Goal: Task Accomplishment & Management: Complete application form

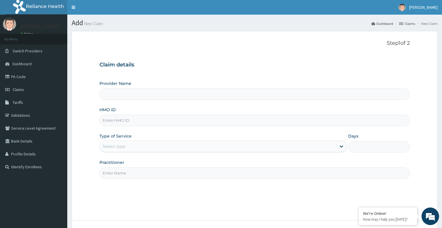
type input "Bodyline Gym- Festac"
type input "1"
click at [130, 172] on input "Practitioner" at bounding box center [255, 172] width 311 height 11
type input "bodyline"
click at [131, 125] on input "HMO ID" at bounding box center [255, 120] width 311 height 11
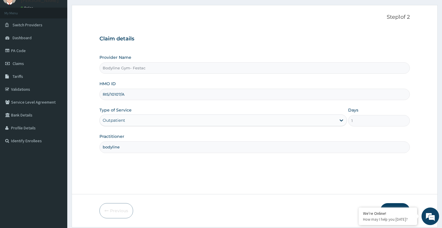
scroll to position [45, 0]
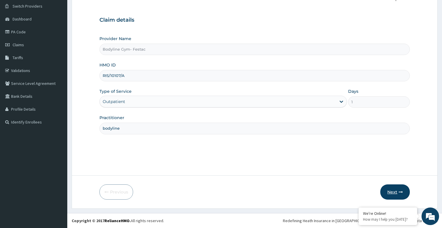
type input "RIS/10107/A"
click at [403, 196] on button "Next" at bounding box center [396, 191] width 30 height 15
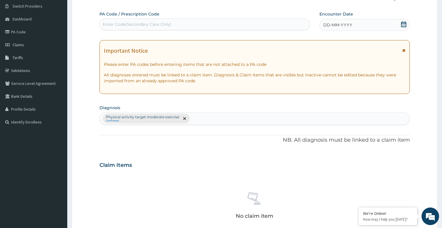
click at [353, 25] on div "DD-MM-YYYY" at bounding box center [365, 25] width 90 height 12
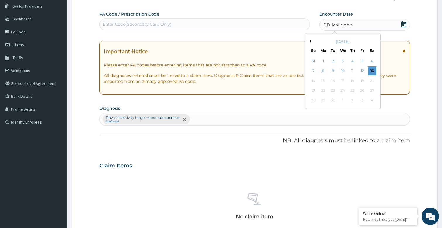
click at [333, 23] on span "DD-MM-YYYY" at bounding box center [337, 25] width 29 height 6
click at [371, 70] on div "13" at bounding box center [372, 71] width 9 height 9
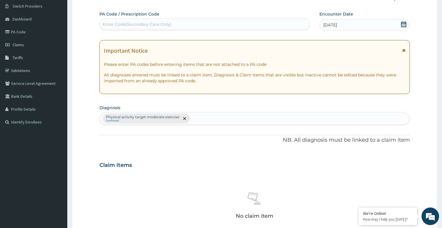
click at [121, 21] on div "Enter Code(Secondary Care Only)" at bounding box center [205, 24] width 210 height 9
type input "PA/F14B48"
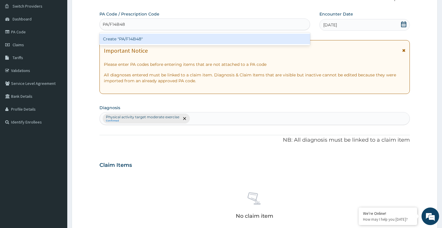
click at [142, 40] on div "Create "PA/F14B48"" at bounding box center [205, 39] width 211 height 11
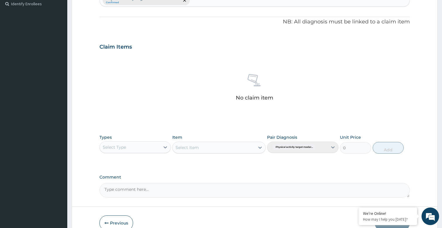
scroll to position [194, 0]
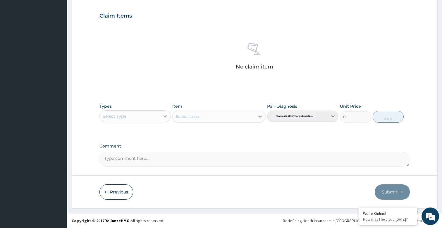
click at [162, 117] on div at bounding box center [165, 116] width 11 height 11
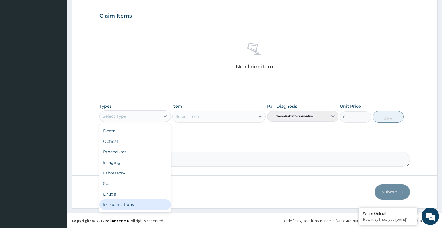
scroll to position [20, 0]
click at [114, 203] on div "Gym" at bounding box center [135, 206] width 71 height 11
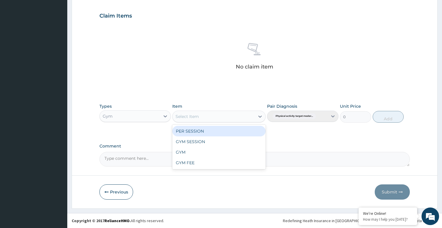
click at [253, 116] on div "Select Item" at bounding box center [214, 116] width 82 height 9
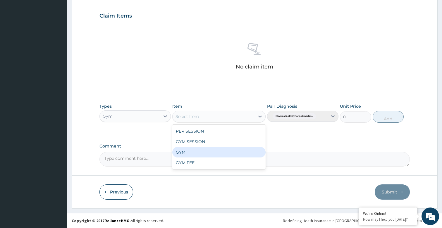
drag, startPoint x: 185, startPoint y: 153, endPoint x: 376, endPoint y: 139, distance: 191.9
click at [189, 153] on div "GYM" at bounding box center [218, 152] width 93 height 11
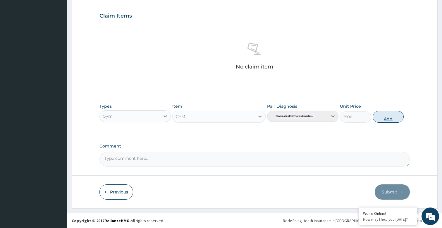
click at [388, 115] on button "Add" at bounding box center [388, 117] width 31 height 12
type input "0"
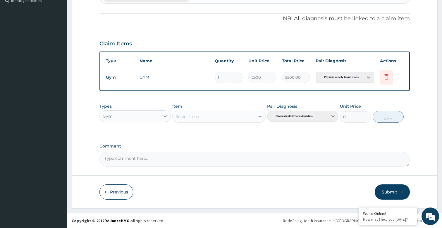
click at [383, 189] on button "Submit" at bounding box center [392, 191] width 35 height 15
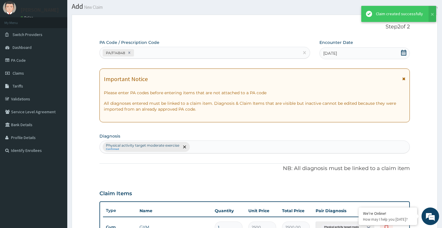
scroll to position [166, 0]
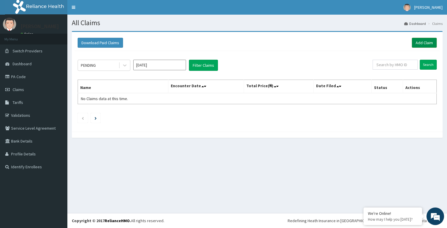
click at [420, 42] on link "Add Claim" at bounding box center [424, 43] width 25 height 10
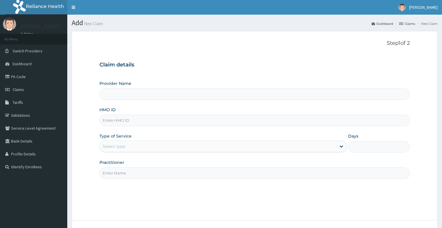
type input "Bodyline Gym- Festac"
type input "1"
click at [20, 88] on span "Claims" at bounding box center [18, 89] width 11 height 5
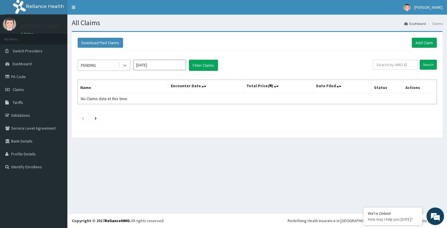
click at [122, 68] on div at bounding box center [124, 65] width 11 height 11
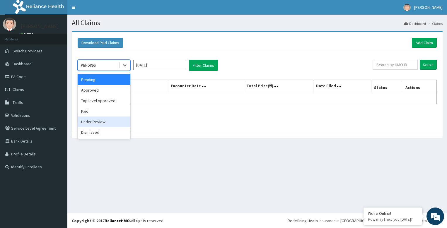
click at [100, 122] on div "Under Review" at bounding box center [104, 122] width 53 height 11
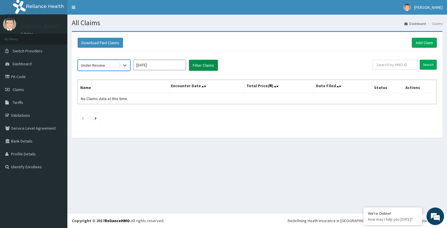
click at [208, 63] on button "Filter Claims" at bounding box center [203, 65] width 29 height 11
click at [188, 83] on th "Encounter Date" at bounding box center [206, 86] width 76 height 13
click at [204, 85] on icon at bounding box center [202, 86] width 2 height 4
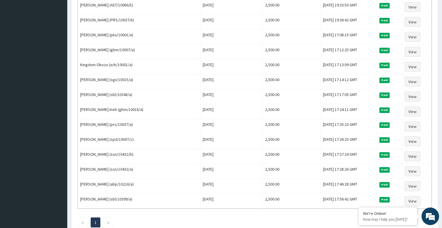
scroll to position [671, 0]
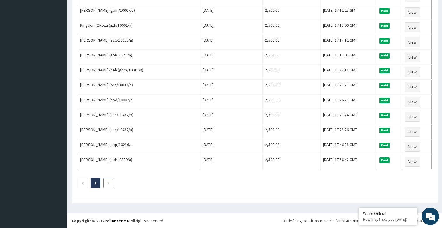
click at [107, 181] on li at bounding box center [108, 183] width 10 height 10
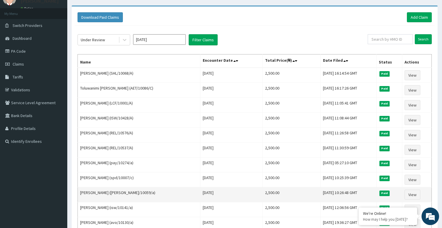
scroll to position [0, 0]
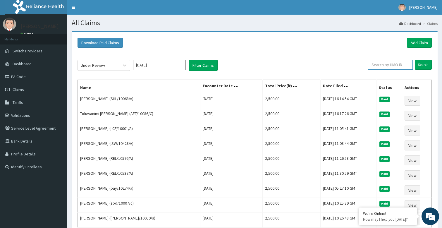
click at [394, 65] on input "text" at bounding box center [390, 65] width 45 height 10
type input "RIS/10107/A"
click at [422, 68] on input "Search" at bounding box center [423, 65] width 17 height 10
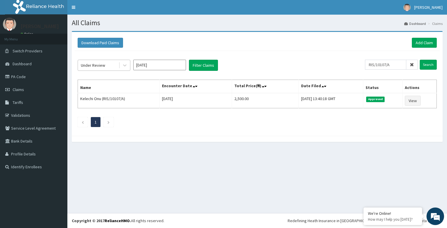
click at [110, 65] on div "Under Review" at bounding box center [98, 65] width 41 height 9
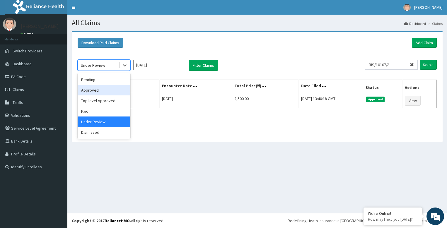
click at [100, 88] on div "Approved" at bounding box center [104, 90] width 53 height 11
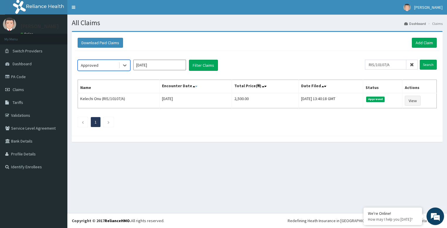
click at [195, 88] on icon at bounding box center [196, 86] width 2 height 4
click at [195, 87] on icon at bounding box center [196, 86] width 2 height 4
click at [200, 66] on button "Filter Claims" at bounding box center [203, 65] width 29 height 11
click at [414, 64] on icon at bounding box center [412, 65] width 4 height 4
click at [211, 63] on button "Filter Claims" at bounding box center [203, 65] width 29 height 11
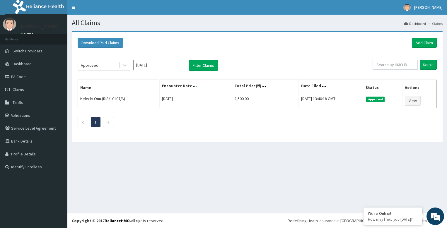
click at [195, 85] on icon at bounding box center [196, 86] width 2 height 4
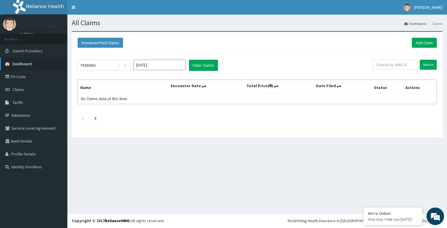
click at [29, 65] on span "Dashboard" at bounding box center [22, 63] width 19 height 5
